Goal: Information Seeking & Learning: Learn about a topic

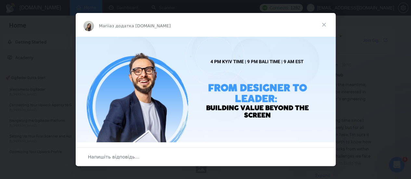
click at [324, 25] on span "Закрити" at bounding box center [323, 24] width 23 height 23
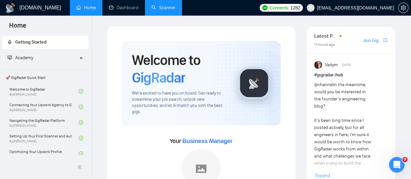
click at [163, 10] on link "Scanner" at bounding box center [163, 8] width 24 height 6
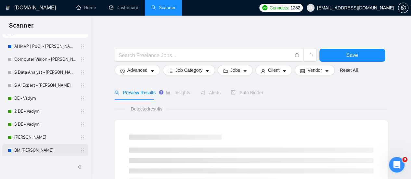
scroll to position [65, 0]
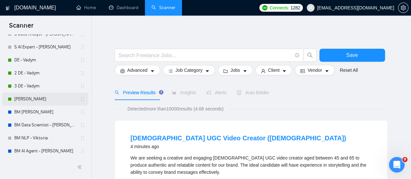
click at [41, 96] on link "[PERSON_NAME]" at bounding box center [45, 99] width 62 height 13
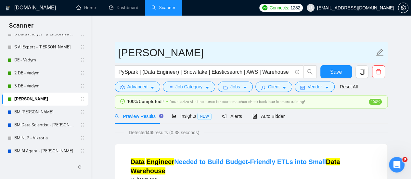
drag, startPoint x: 238, startPoint y: 39, endPoint x: 237, endPoint y: 44, distance: 5.0
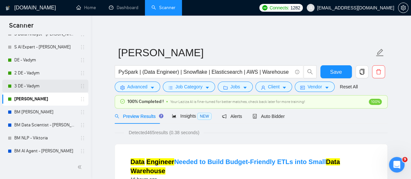
click at [36, 86] on link "3 DE - Vadym" at bounding box center [45, 86] width 62 height 13
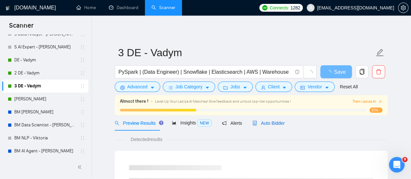
click at [278, 124] on span "Auto Bidder" at bounding box center [268, 123] width 32 height 5
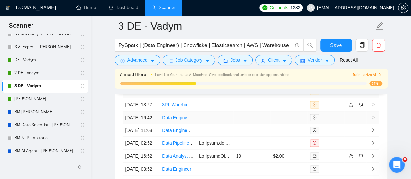
scroll to position [1672, 0]
click at [23, 61] on link "DE - Vadym" at bounding box center [45, 60] width 62 height 13
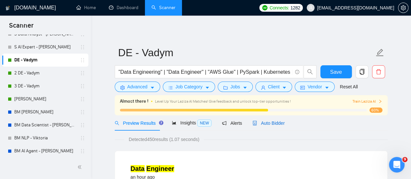
click at [266, 122] on span "Auto Bidder" at bounding box center [268, 123] width 32 height 5
